Goal: Information Seeking & Learning: Learn about a topic

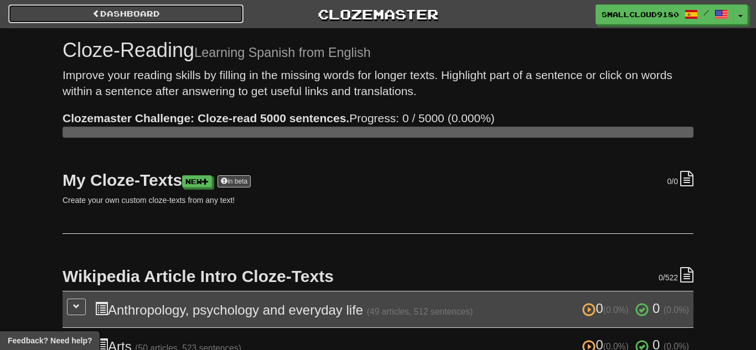
click at [150, 19] on link "Dashboard" at bounding box center [125, 13] width 235 height 19
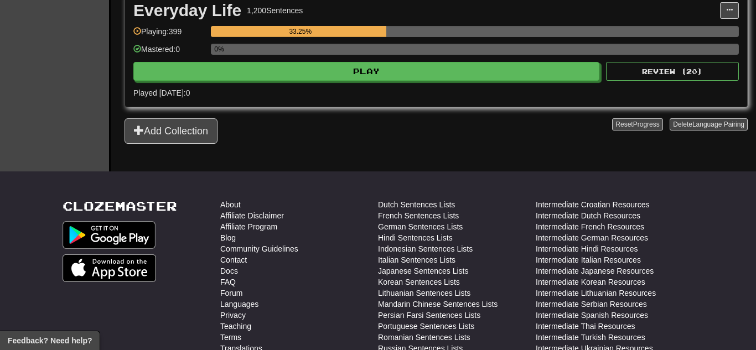
scroll to position [280, 0]
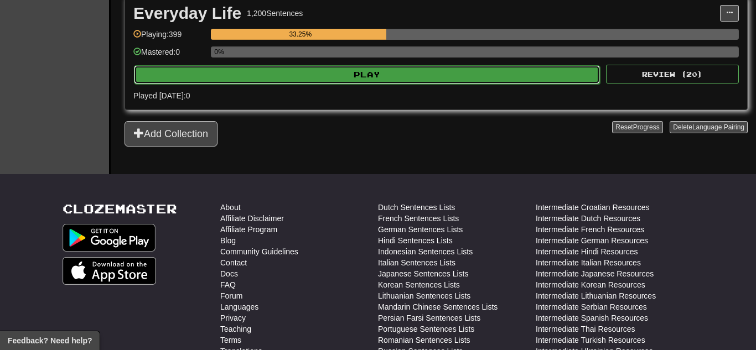
click at [369, 79] on button "Play" at bounding box center [367, 74] width 466 height 19
select select "**"
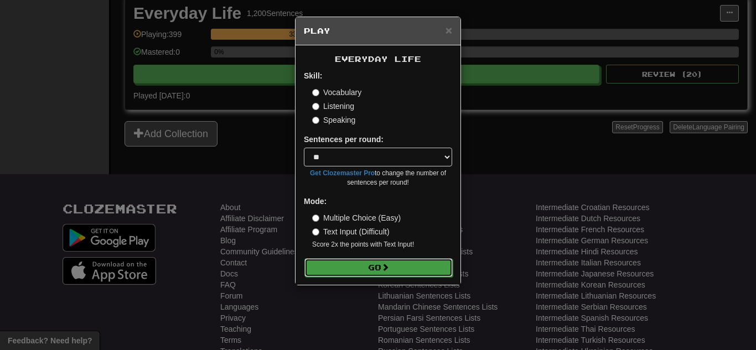
click at [358, 272] on button "Go" at bounding box center [378, 267] width 148 height 19
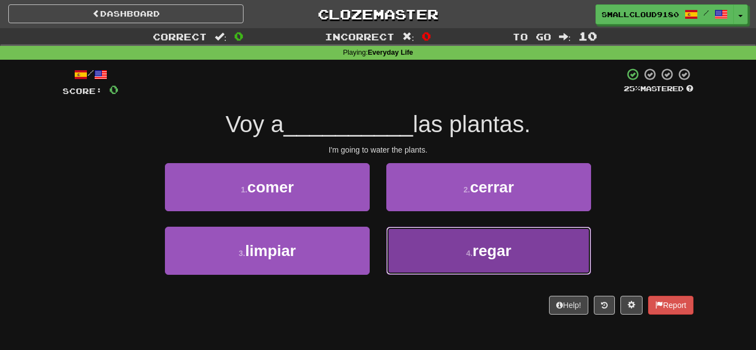
click at [476, 241] on button "4 . regar" at bounding box center [488, 251] width 205 height 48
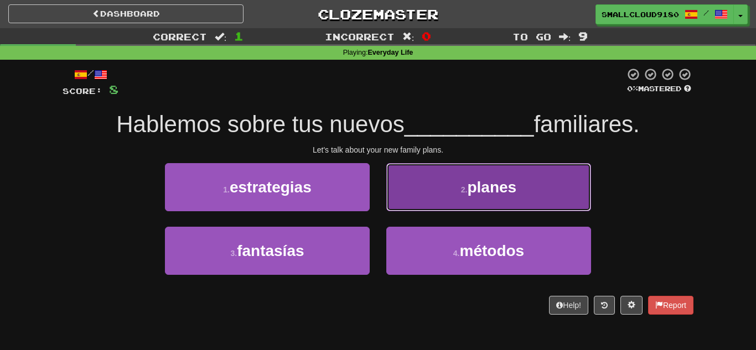
click at [483, 175] on button "2 . planes" at bounding box center [488, 187] width 205 height 48
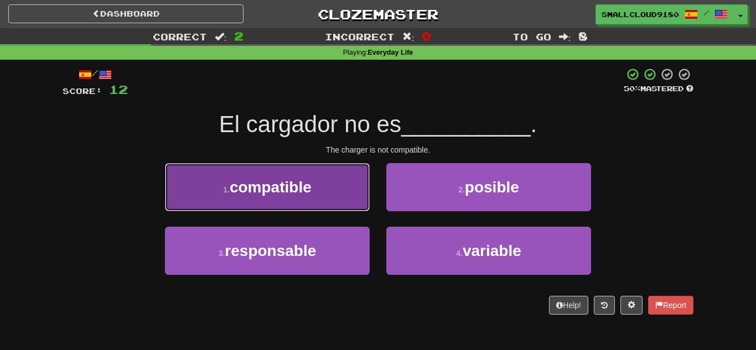
click at [275, 202] on button "1 . compatible" at bounding box center [267, 187] width 205 height 48
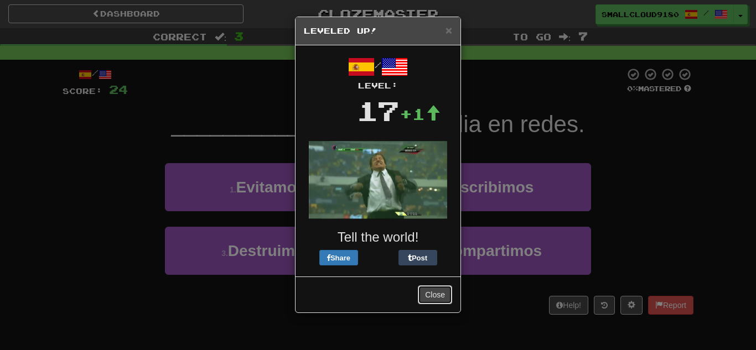
click at [430, 295] on button "Close" at bounding box center [435, 294] width 34 height 19
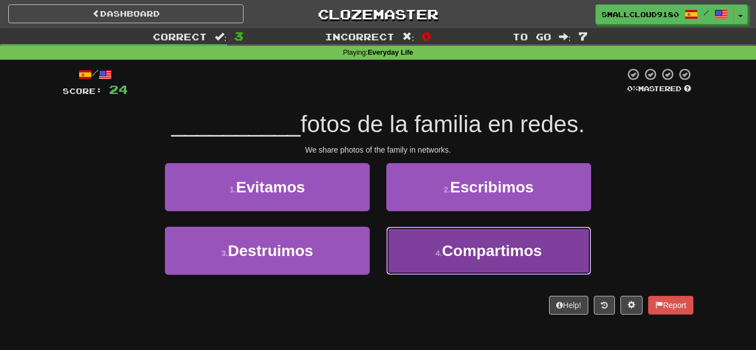
click at [413, 248] on button "4 . Compartimos" at bounding box center [488, 251] width 205 height 48
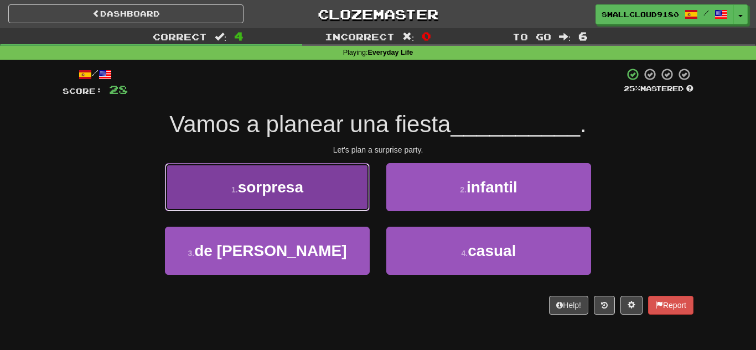
click at [314, 189] on button "1 . sorpresa" at bounding box center [267, 187] width 205 height 48
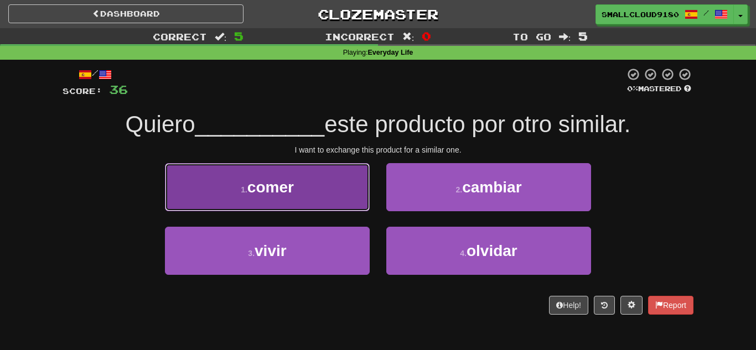
click at [323, 172] on button "1 . comer" at bounding box center [267, 187] width 205 height 48
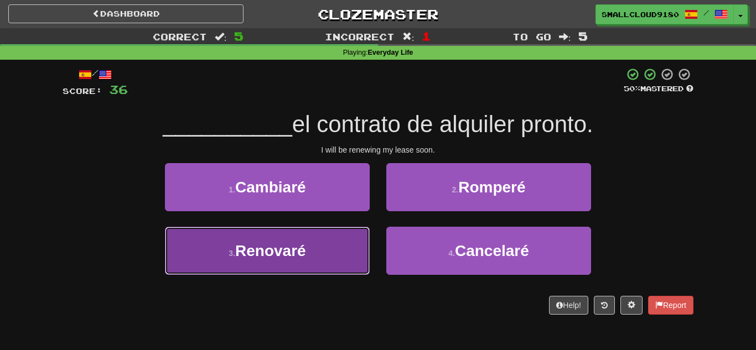
click at [297, 259] on span "Renovaré" at bounding box center [270, 250] width 71 height 17
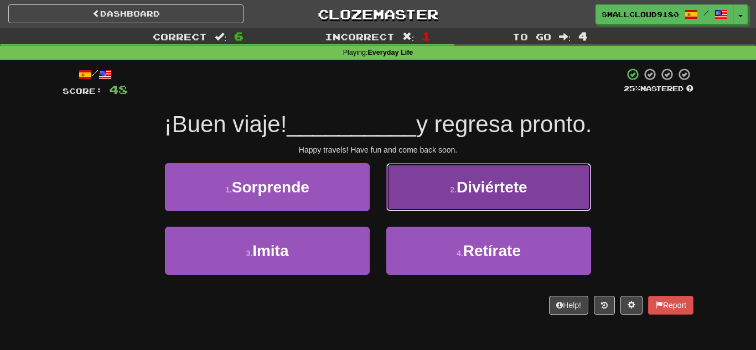
click at [450, 178] on button "2 . Diviértete" at bounding box center [488, 187] width 205 height 48
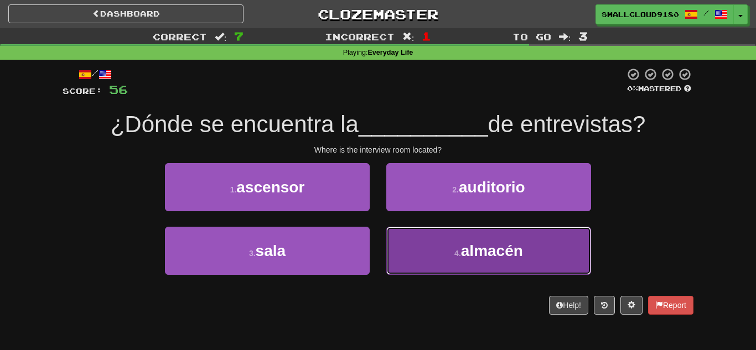
click at [495, 258] on span "almacén" at bounding box center [492, 250] width 62 height 17
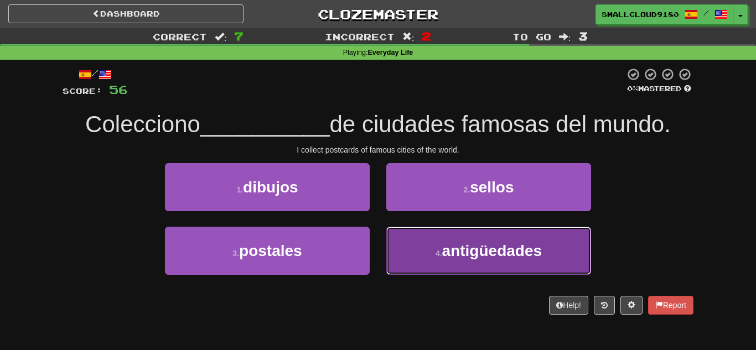
click at [453, 243] on span "antigüedades" at bounding box center [492, 250] width 100 height 17
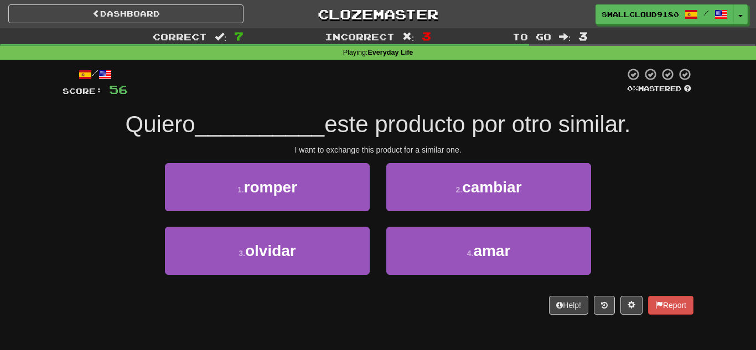
click at [445, 92] on div at bounding box center [376, 82] width 497 height 30
click at [429, 151] on div "I want to exchange this product for a similar one." at bounding box center [378, 149] width 631 height 11
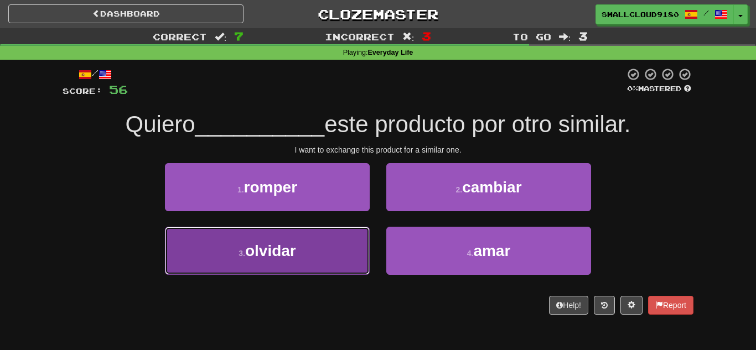
click at [321, 236] on button "3 . olvidar" at bounding box center [267, 251] width 205 height 48
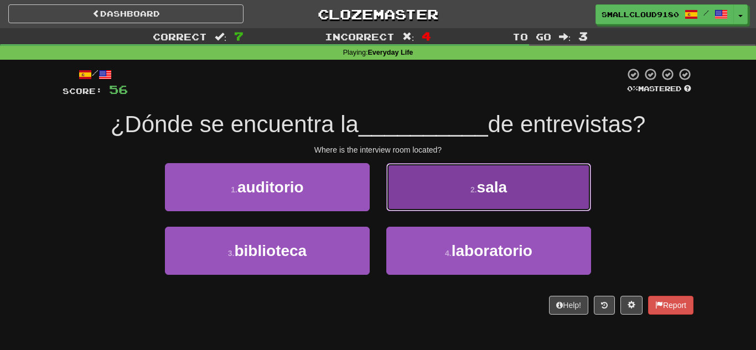
click at [458, 183] on button "2 . sala" at bounding box center [488, 187] width 205 height 48
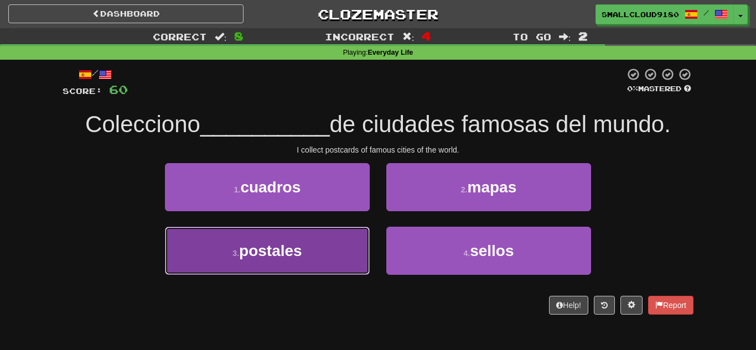
click at [284, 248] on span "postales" at bounding box center [270, 250] width 63 height 17
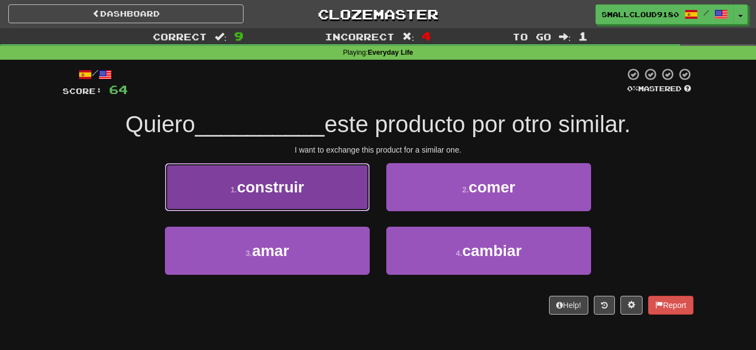
click at [299, 195] on span "construir" at bounding box center [270, 187] width 67 height 17
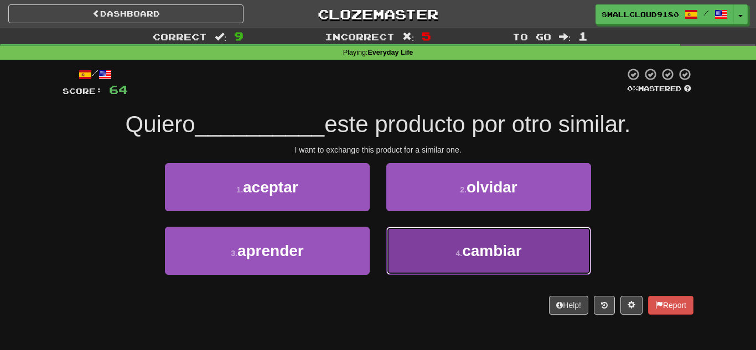
click at [467, 248] on span "cambiar" at bounding box center [491, 250] width 59 height 17
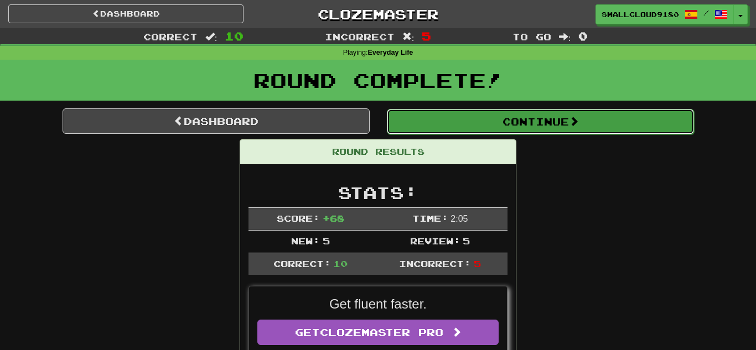
click at [513, 113] on button "Continue" at bounding box center [540, 121] width 307 height 25
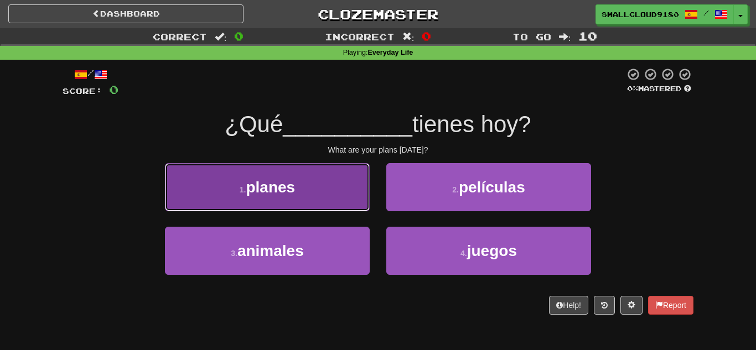
click at [361, 181] on button "1 . planes" at bounding box center [267, 187] width 205 height 48
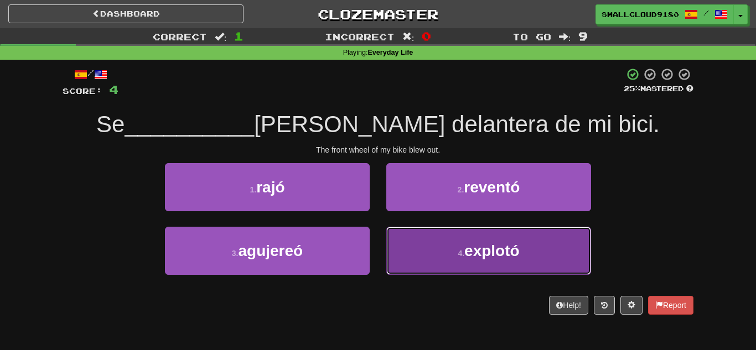
click at [514, 241] on button "4 . explotó" at bounding box center [488, 251] width 205 height 48
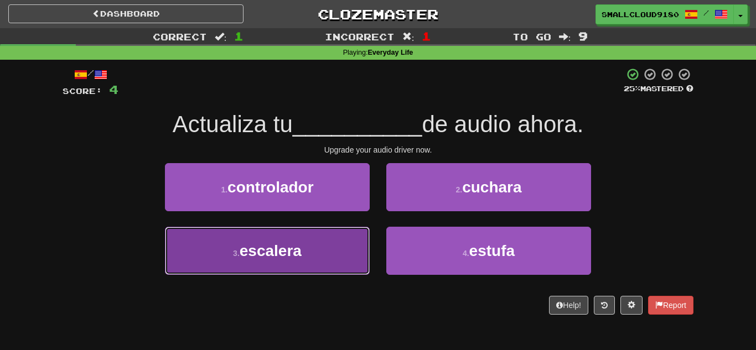
click at [316, 256] on button "3 . [PERSON_NAME]" at bounding box center [267, 251] width 205 height 48
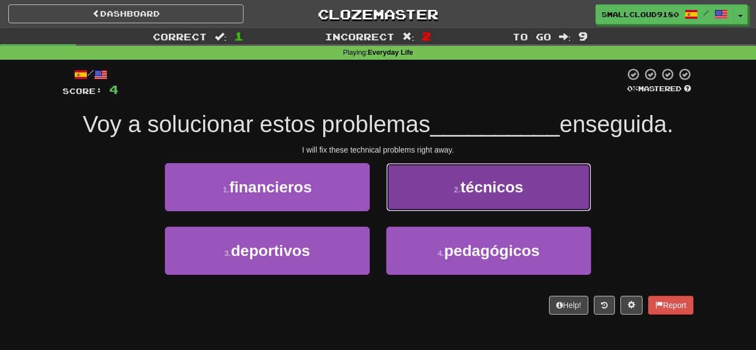
click at [455, 202] on button "2 . técnicos" at bounding box center [488, 187] width 205 height 48
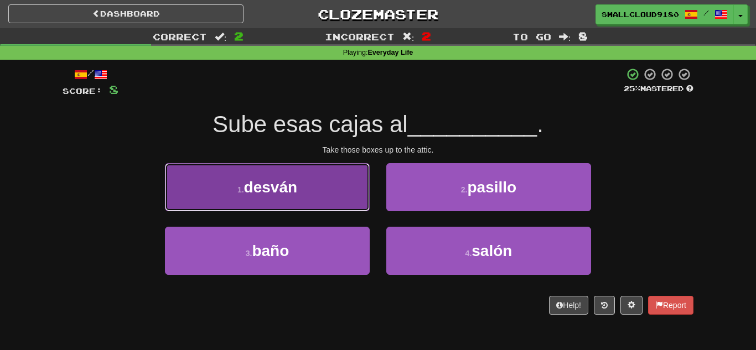
click at [317, 187] on button "1 . [GEOGRAPHIC_DATA]" at bounding box center [267, 187] width 205 height 48
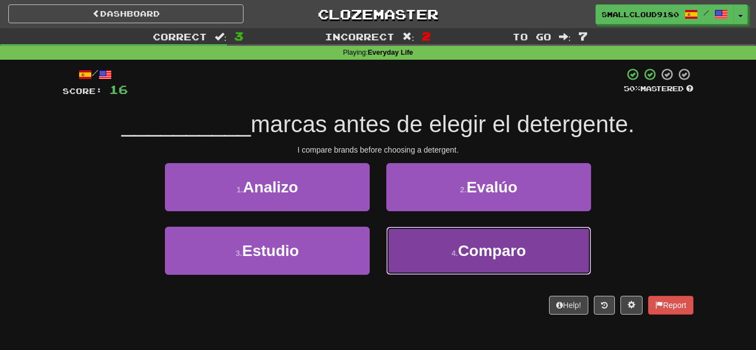
click at [400, 230] on button "4 . Comparo" at bounding box center [488, 251] width 205 height 48
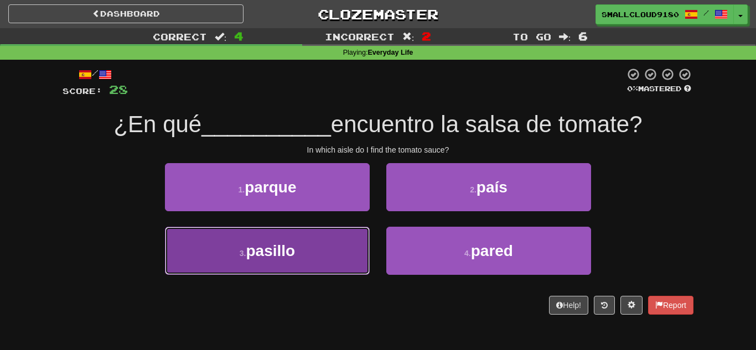
click at [286, 236] on button "3 . [GEOGRAPHIC_DATA]" at bounding box center [267, 251] width 205 height 48
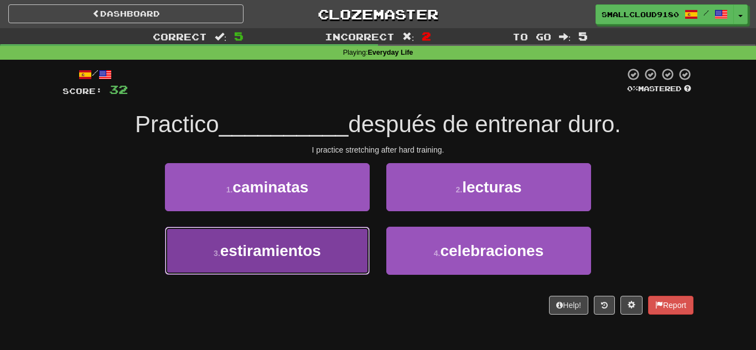
click at [314, 234] on button "3 . estiramientos" at bounding box center [267, 251] width 205 height 48
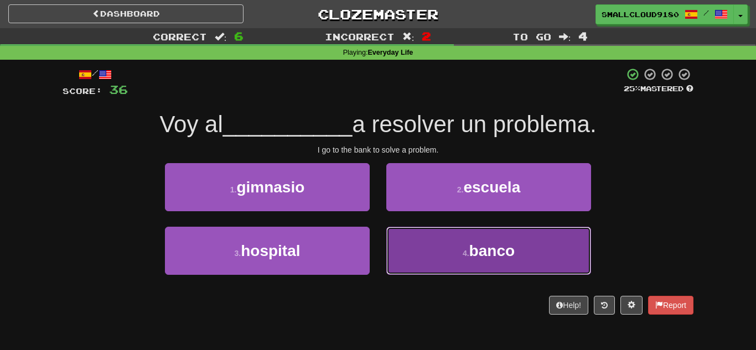
click at [440, 262] on button "4 . banco" at bounding box center [488, 251] width 205 height 48
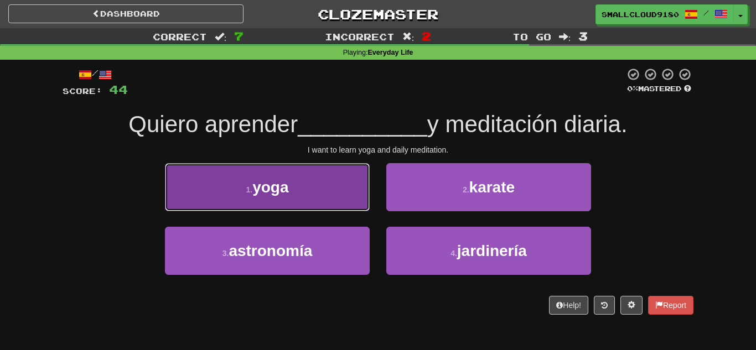
click at [281, 174] on button "1 . yoga" at bounding box center [267, 187] width 205 height 48
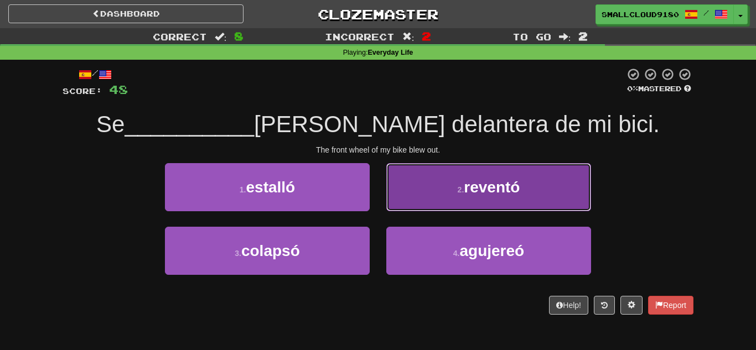
click at [406, 194] on button "2 . reventó" at bounding box center [488, 187] width 205 height 48
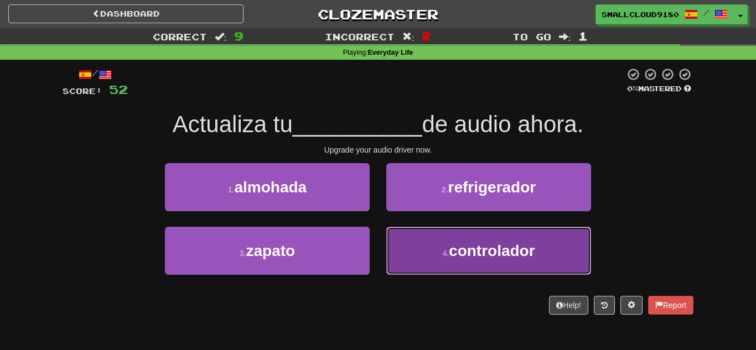
click at [425, 248] on button "4 . controlador" at bounding box center [488, 251] width 205 height 48
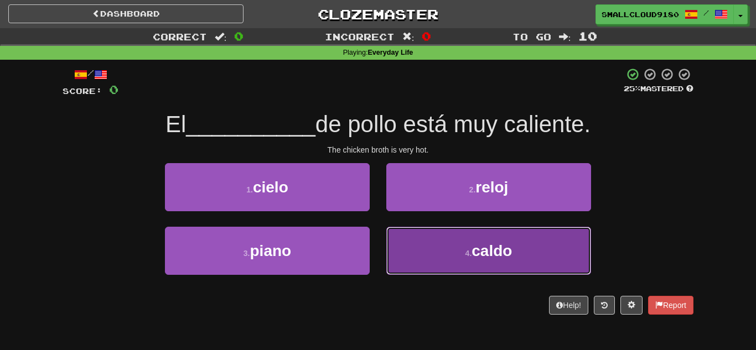
click at [475, 231] on button "4 . caldo" at bounding box center [488, 251] width 205 height 48
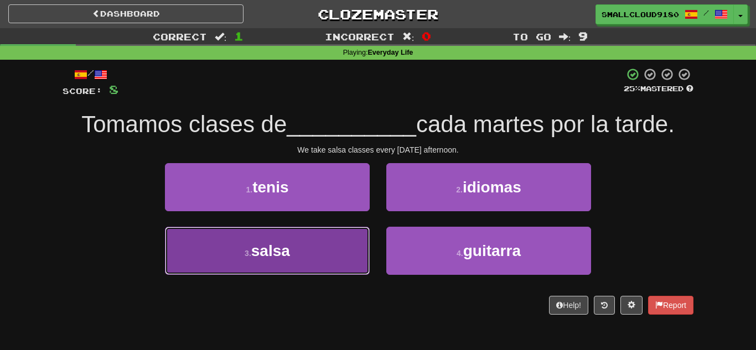
click at [297, 243] on button "3 . salsa" at bounding box center [267, 251] width 205 height 48
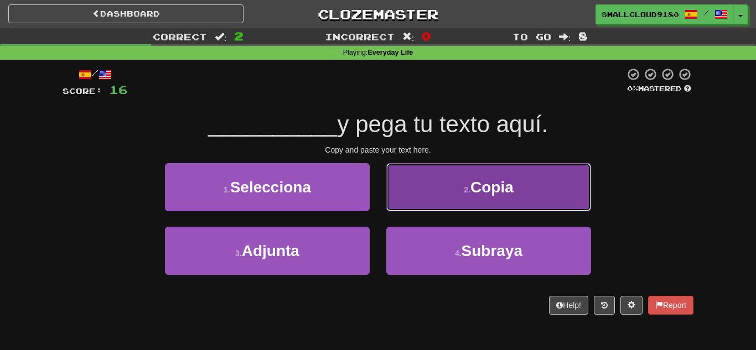
click at [480, 176] on button "2 . [GEOGRAPHIC_DATA]" at bounding box center [488, 187] width 205 height 48
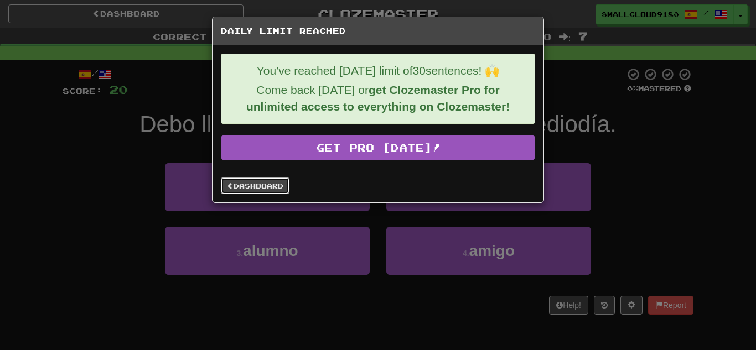
click at [259, 190] on link "Dashboard" at bounding box center [255, 186] width 69 height 17
